Goal: Check status: Check status

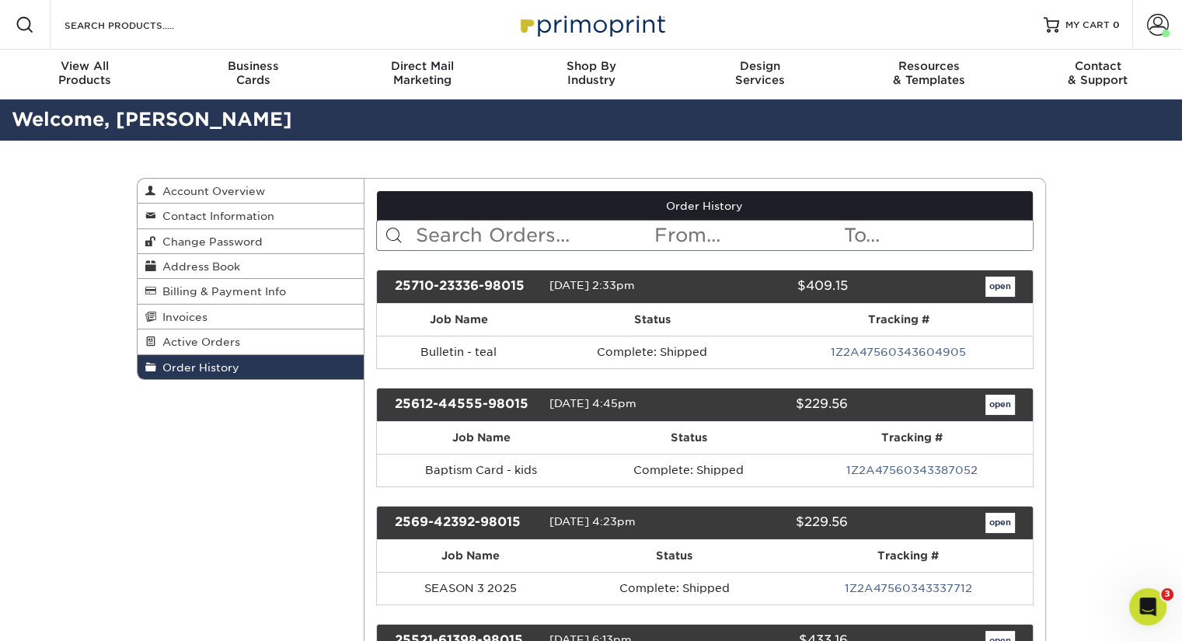
click at [458, 240] on input "text" at bounding box center [533, 236] width 239 height 30
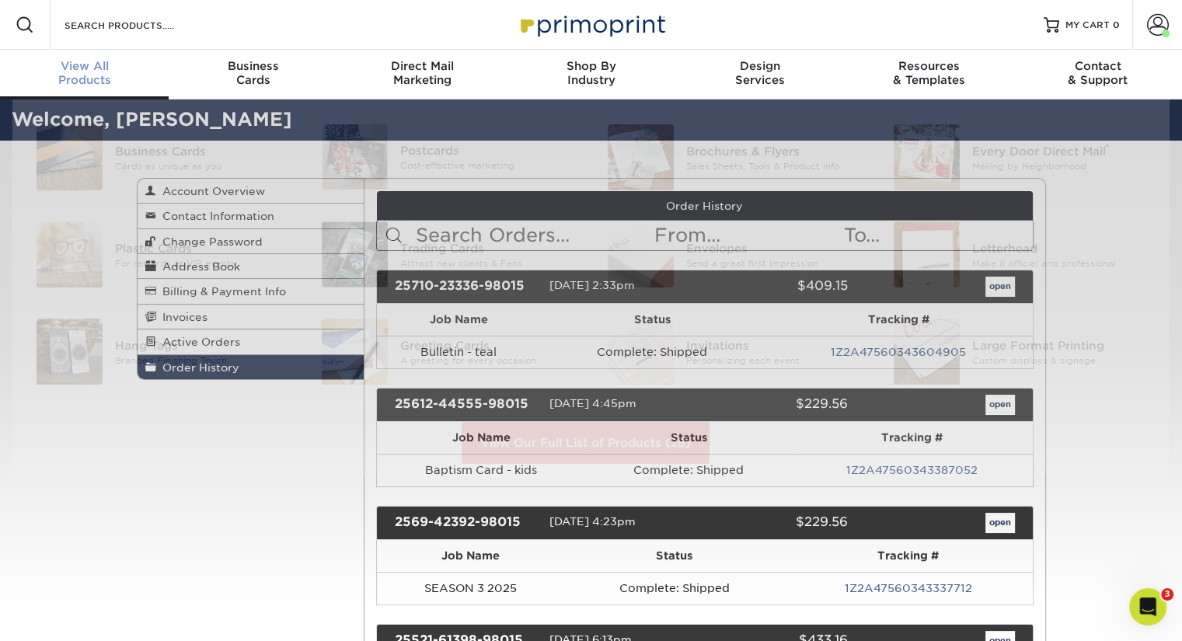
click at [118, 78] on div "View All Products" at bounding box center [84, 73] width 169 height 28
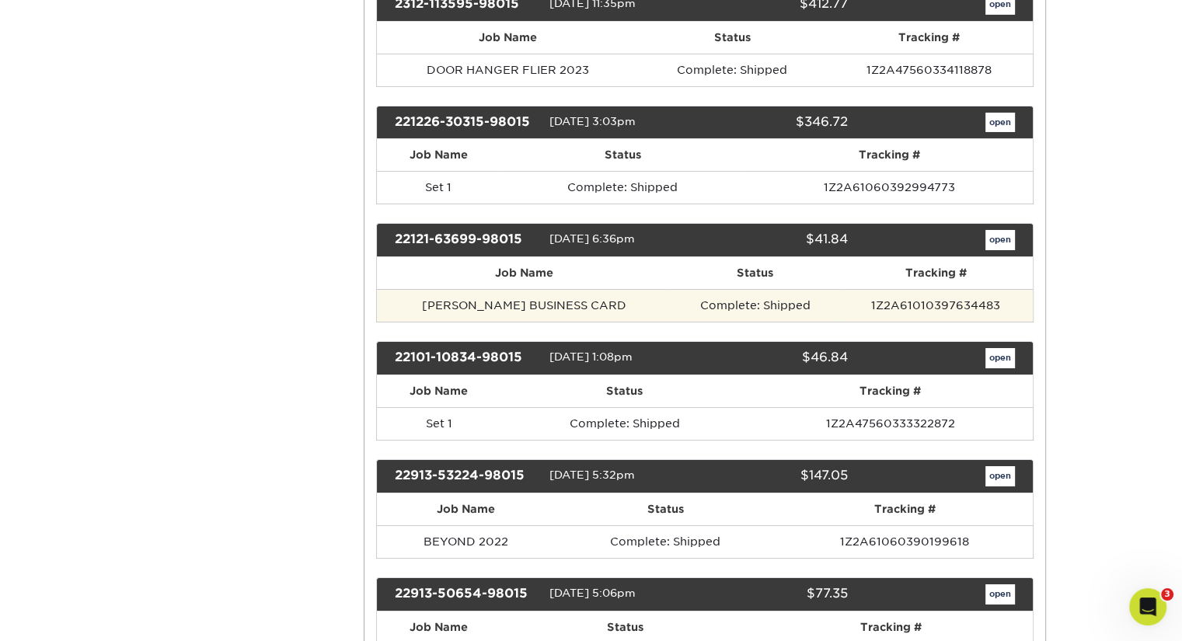
scroll to position [5517, 0]
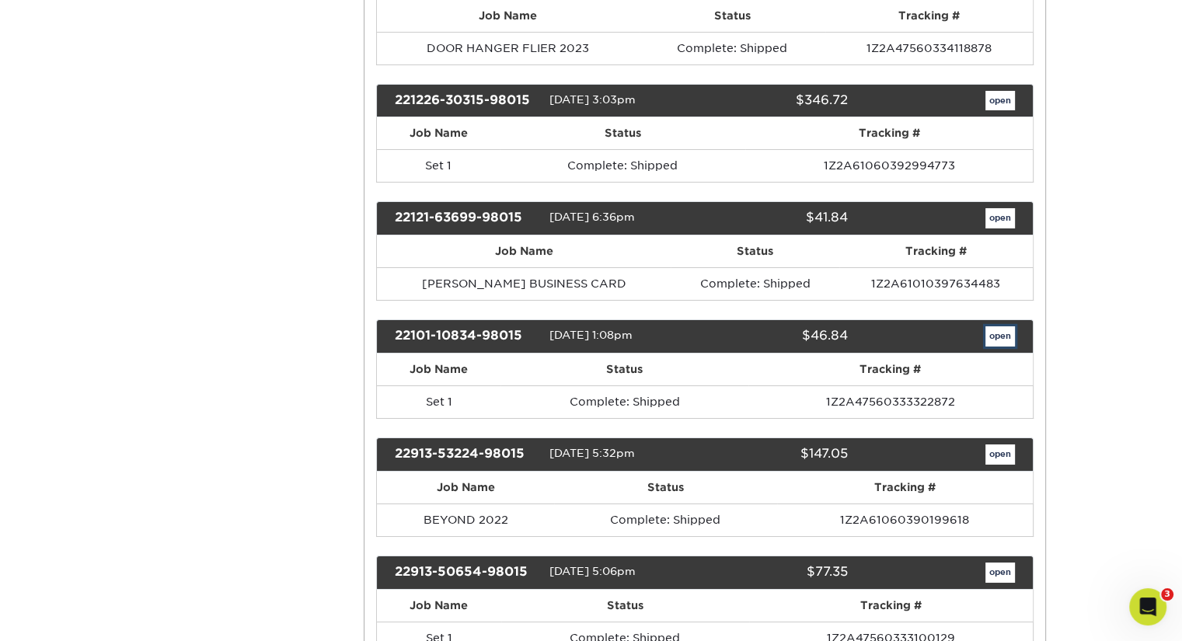
click at [1005, 326] on link "open" at bounding box center [1000, 336] width 30 height 20
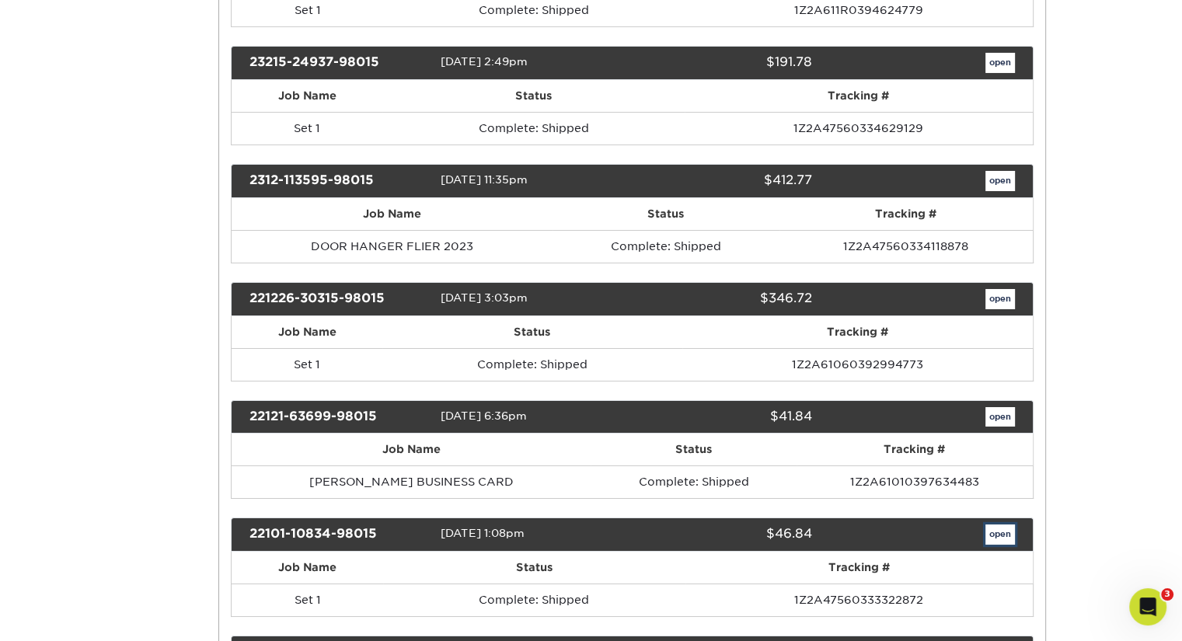
scroll to position [0, 0]
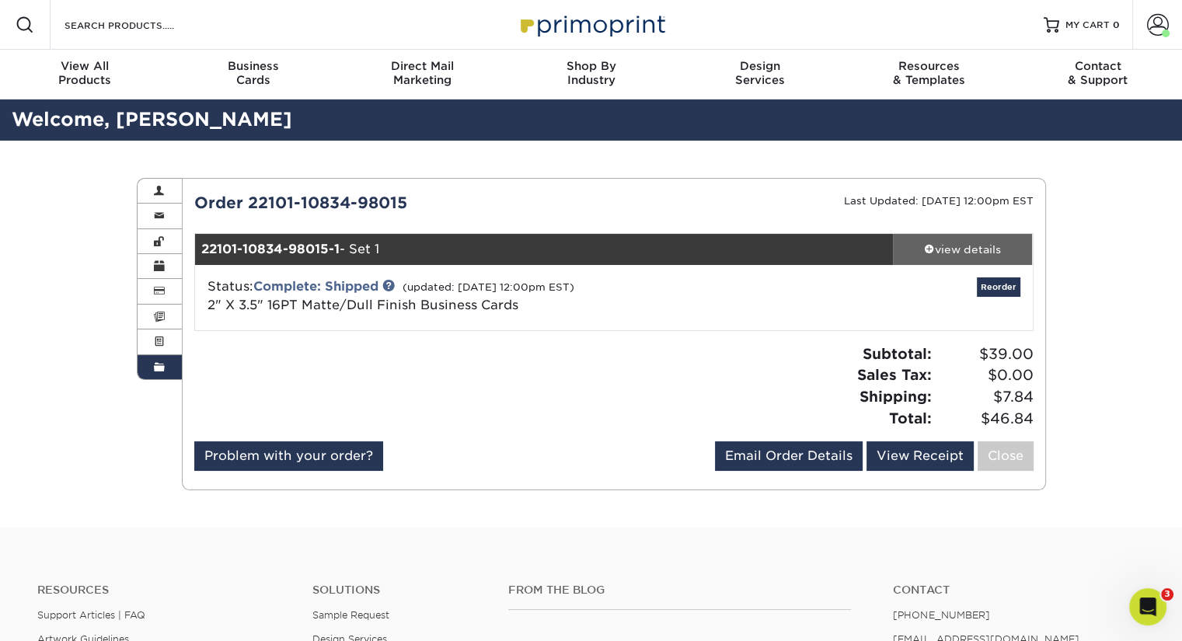
click at [956, 251] on div "view details" at bounding box center [963, 250] width 140 height 16
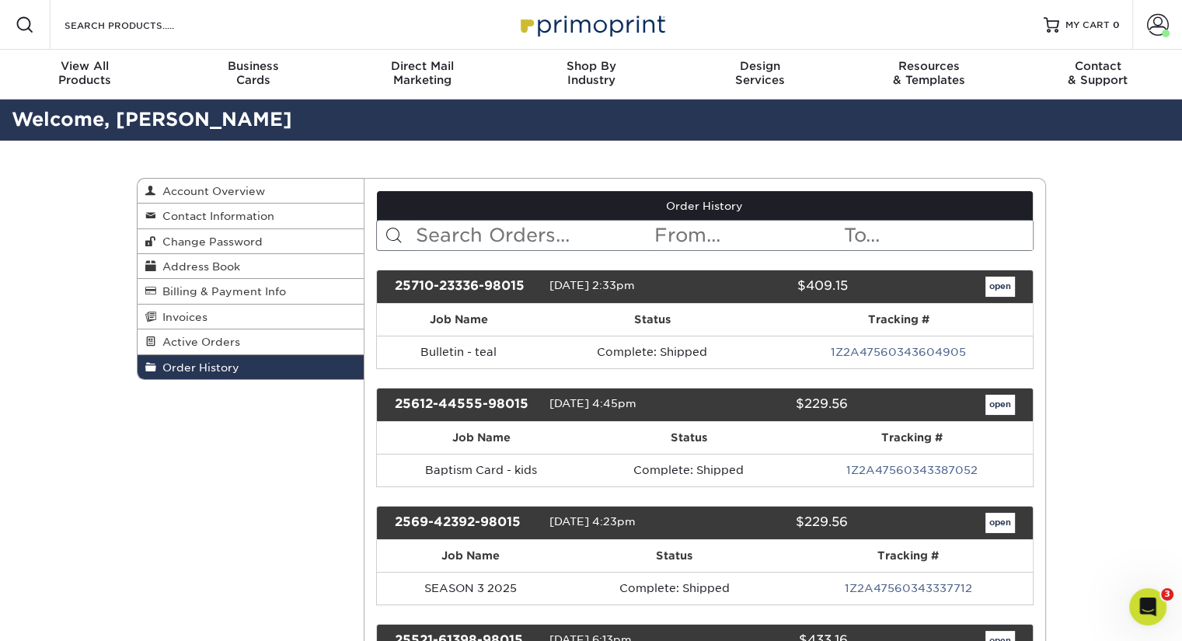
click at [475, 231] on input "text" at bounding box center [533, 236] width 239 height 30
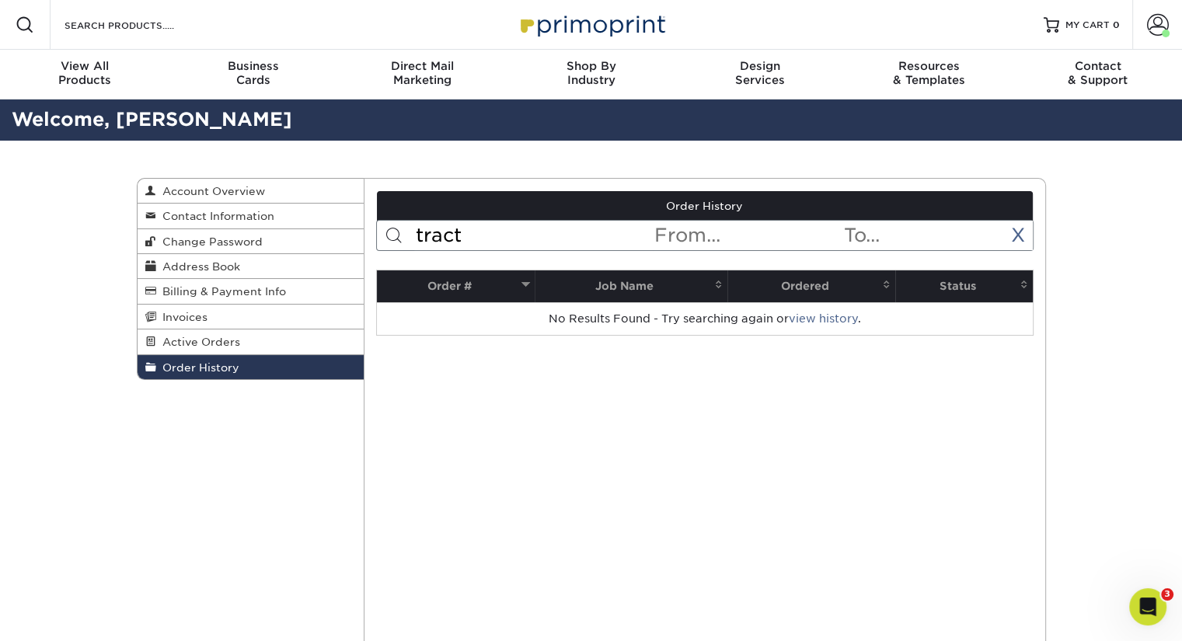
drag, startPoint x: 475, startPoint y: 231, endPoint x: 383, endPoint y: 240, distance: 92.2
click at [383, 240] on form "tract < Prev Next > Aug 2025 Sun Mon Tue Wed Thu Fri Sat 1 2 3 4 5 6 7 8 9 10 1…" at bounding box center [704, 235] width 657 height 31
click at [538, 232] on input "spook" at bounding box center [533, 236] width 239 height 30
click at [387, 232] on span at bounding box center [394, 235] width 19 height 19
drag, startPoint x: 485, startPoint y: 235, endPoint x: 414, endPoint y: 242, distance: 71.0
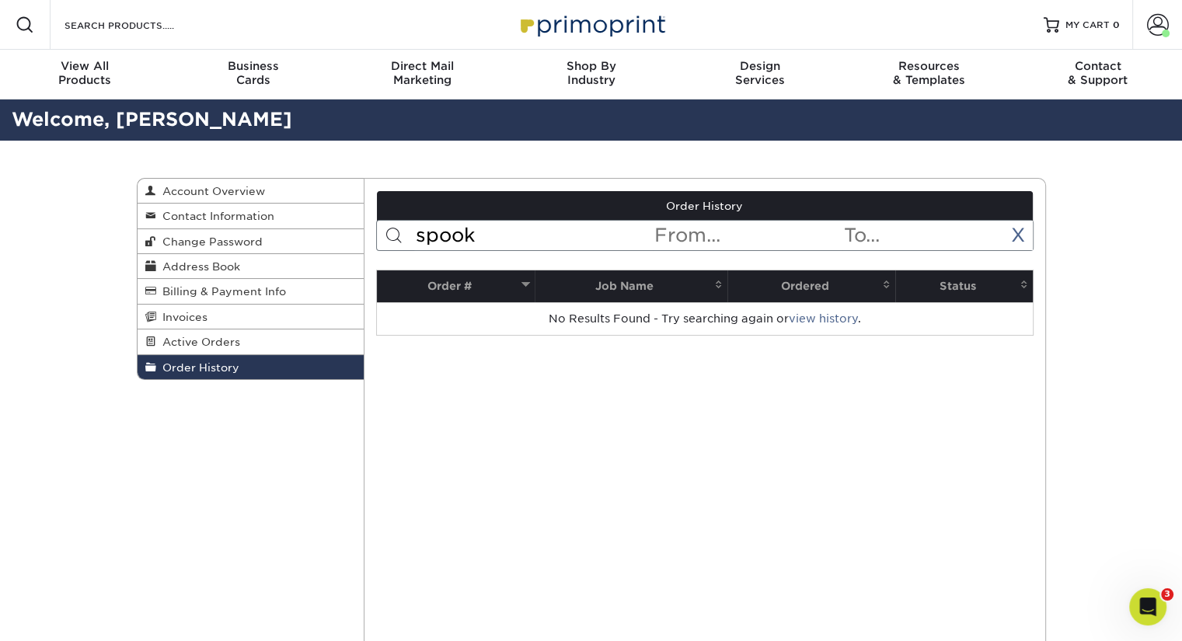
click at [414, 242] on input "spook" at bounding box center [533, 236] width 239 height 30
type input "halloween"
click at [1020, 239] on link "X" at bounding box center [1018, 235] width 14 height 23
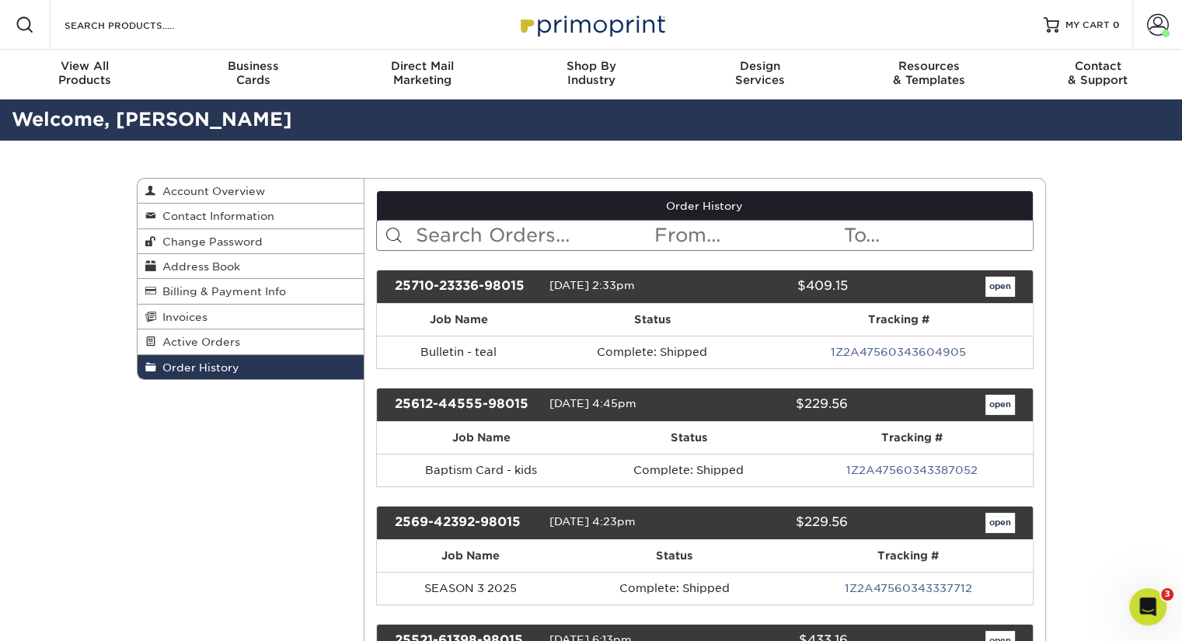
click at [530, 244] on input "text" at bounding box center [533, 236] width 239 height 30
type input "halloween"
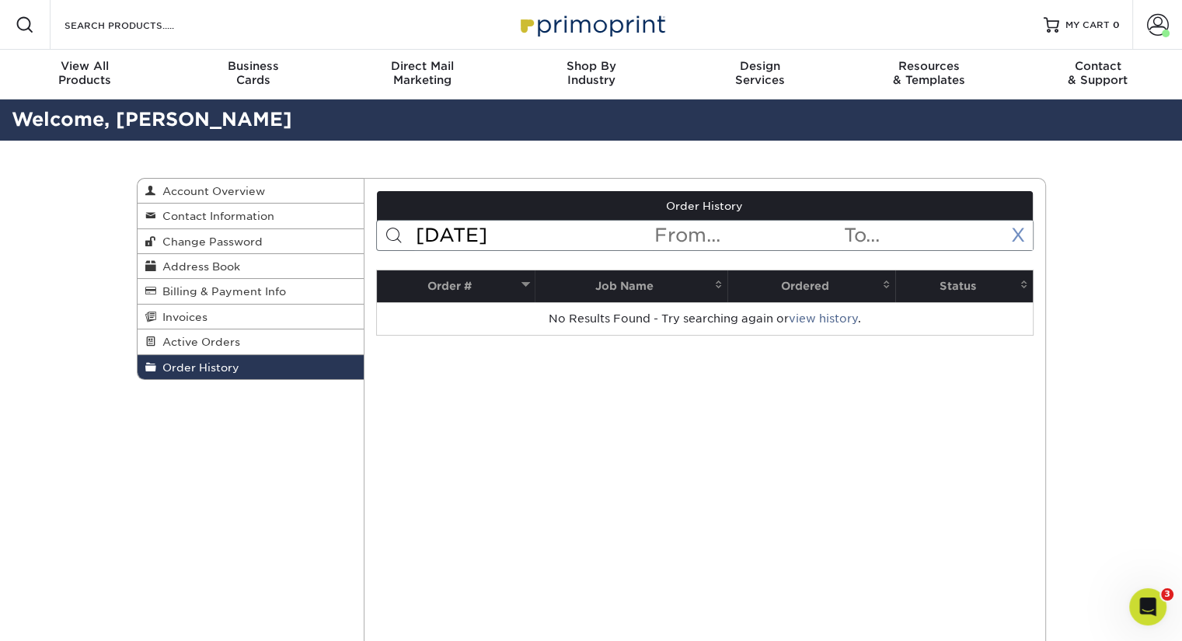
click at [1012, 232] on link "X" at bounding box center [1018, 235] width 14 height 23
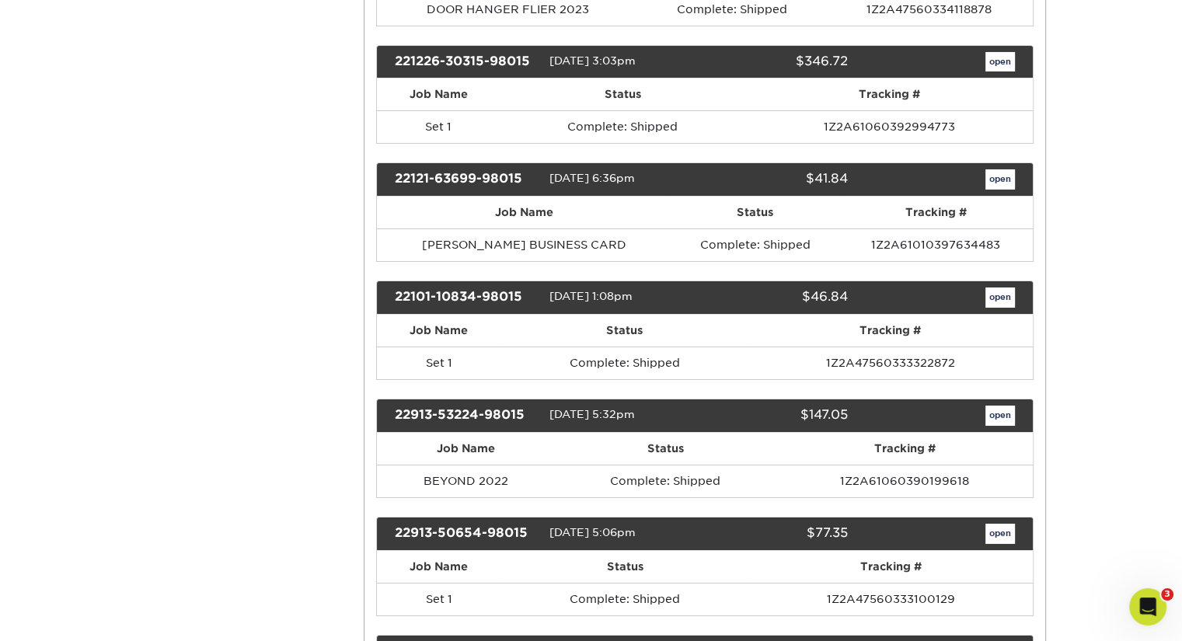
scroll to position [5595, 0]
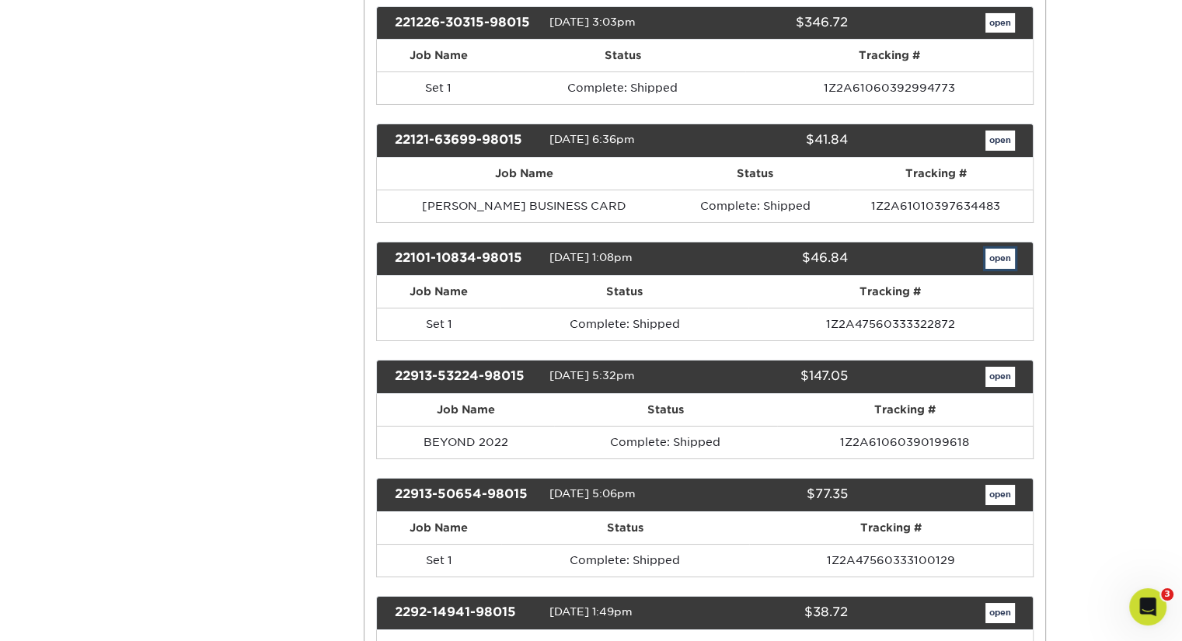
click at [1001, 249] on link "open" at bounding box center [1000, 259] width 30 height 20
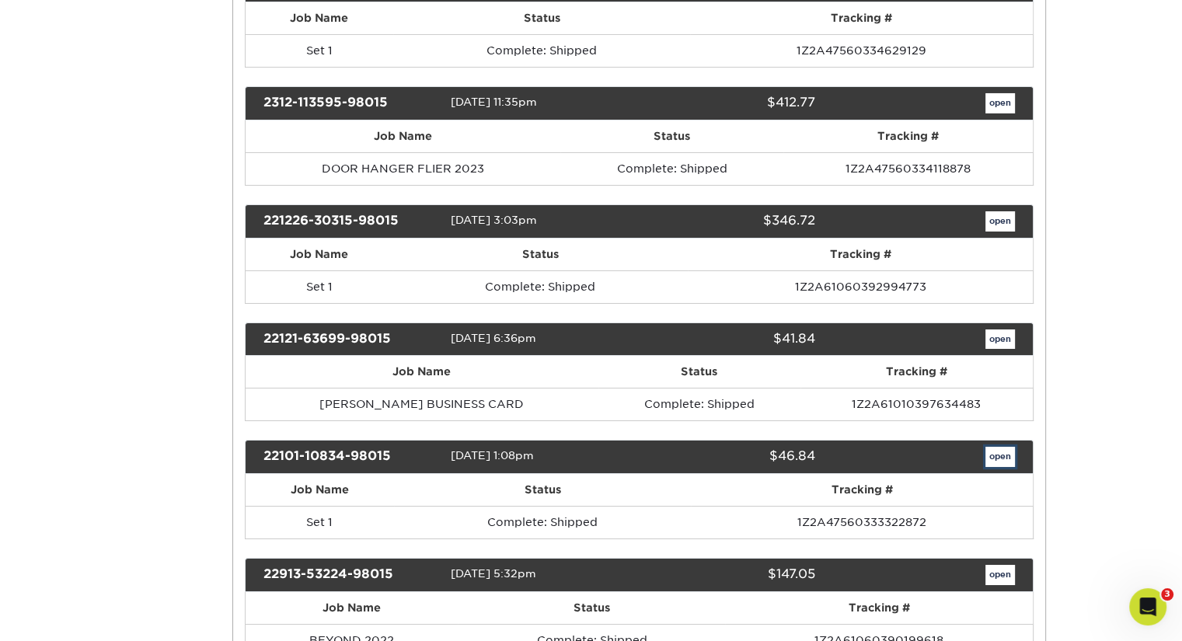
scroll to position [0, 0]
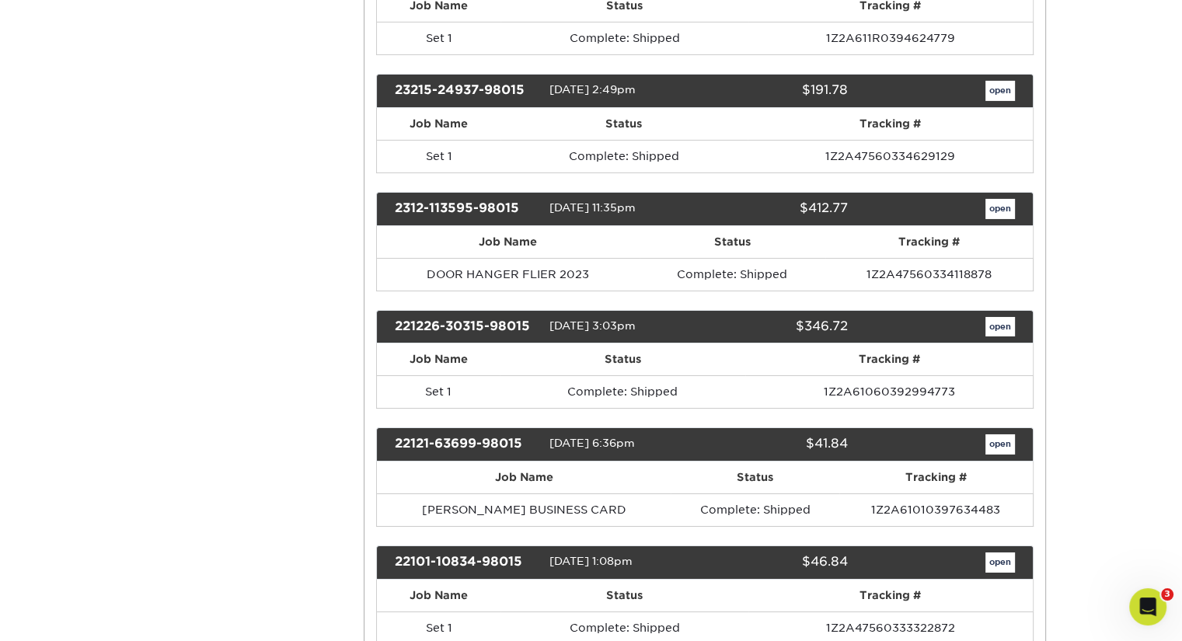
scroll to position [5595, 0]
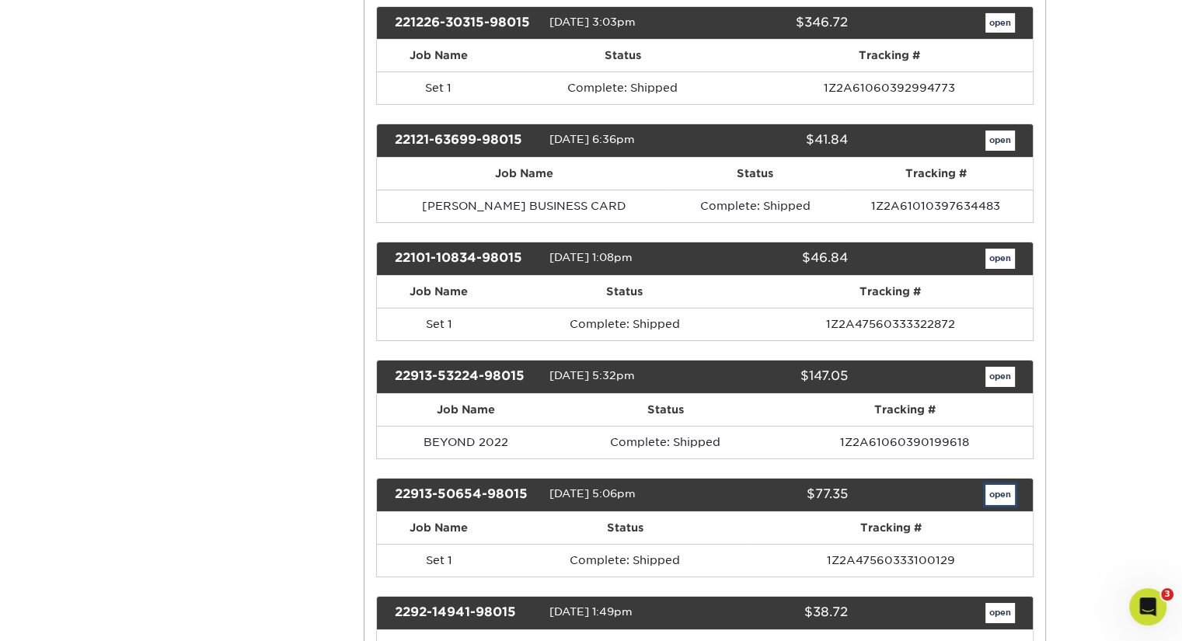
click at [994, 485] on link "open" at bounding box center [1000, 495] width 30 height 20
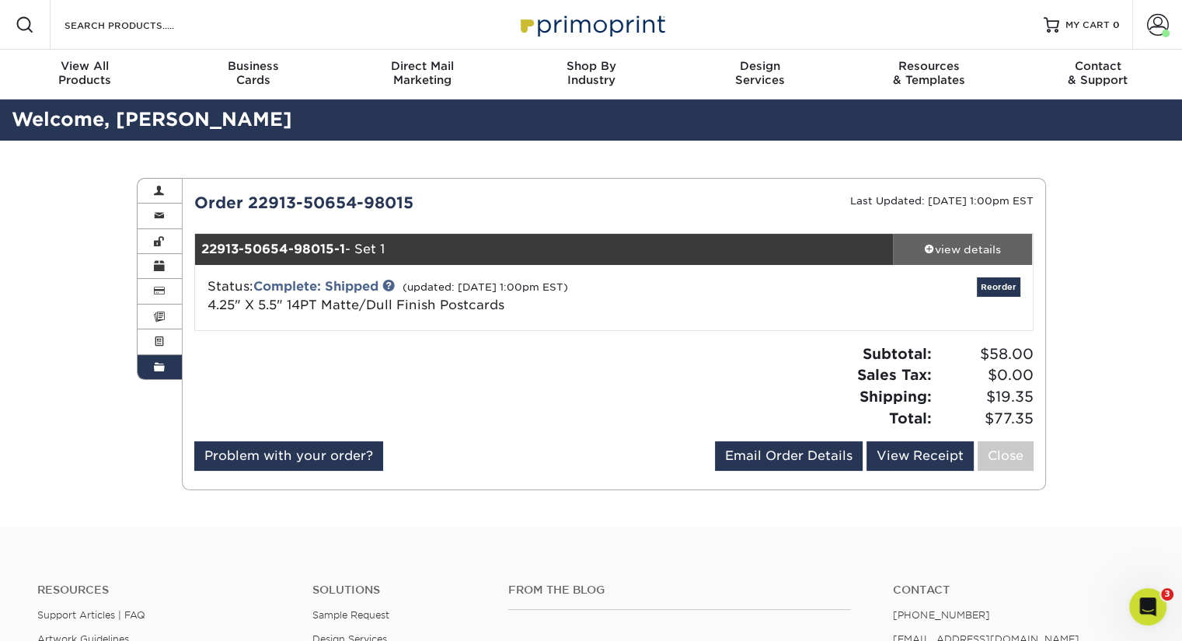
click at [956, 254] on div "view details" at bounding box center [963, 250] width 140 height 16
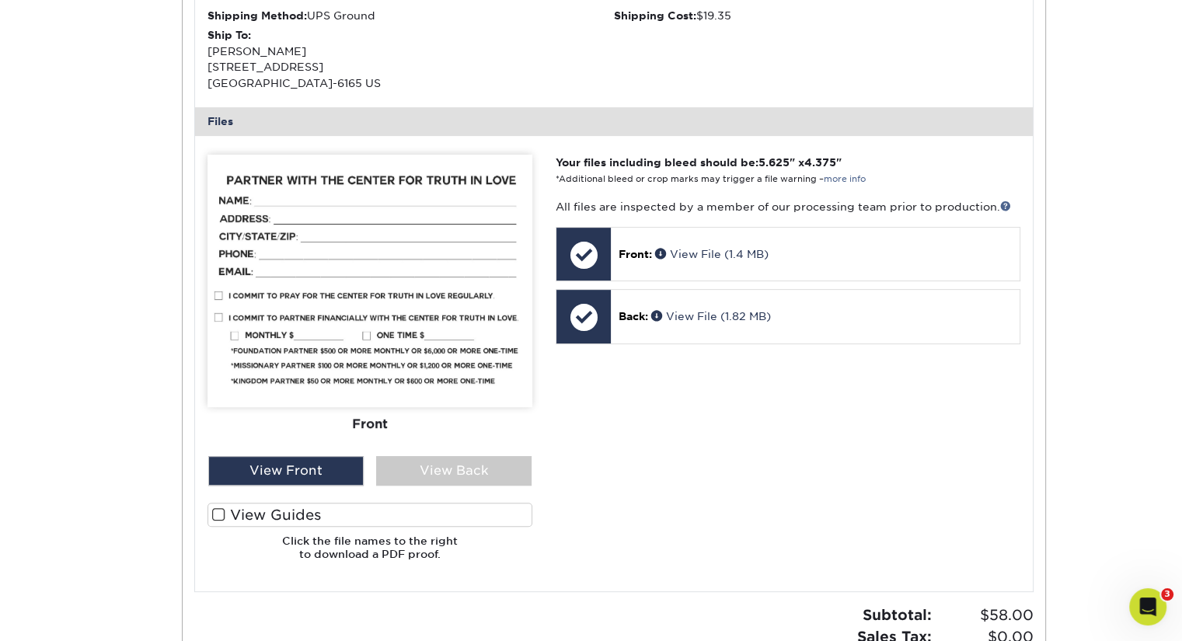
scroll to position [544, 0]
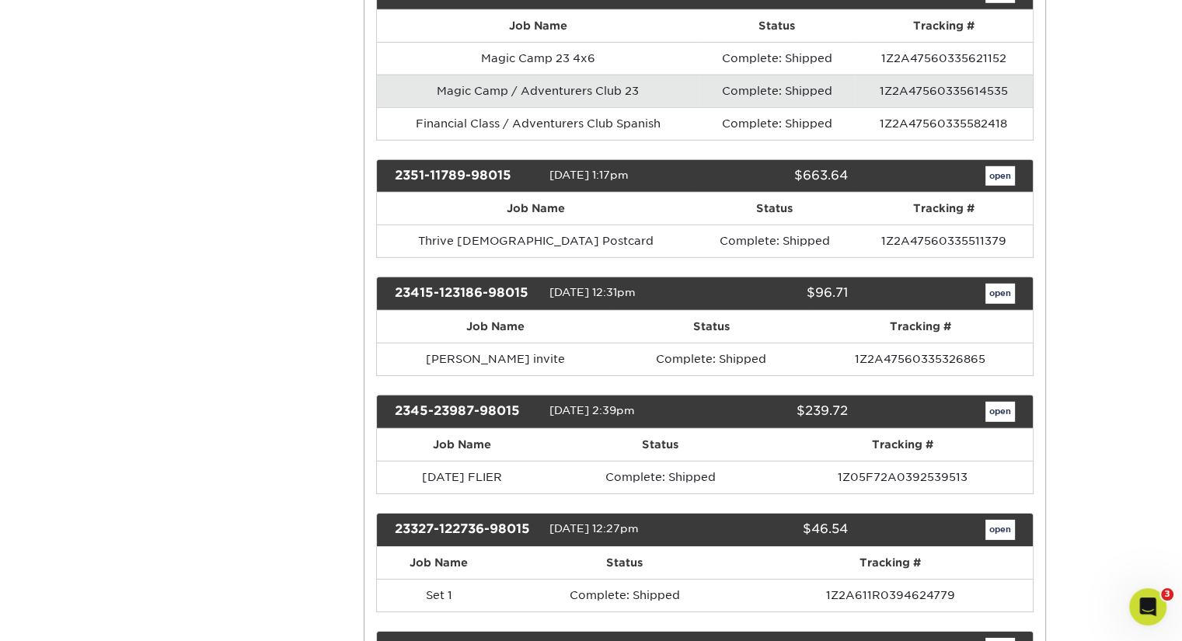
scroll to position [4585, 0]
